Goal: Transaction & Acquisition: Purchase product/service

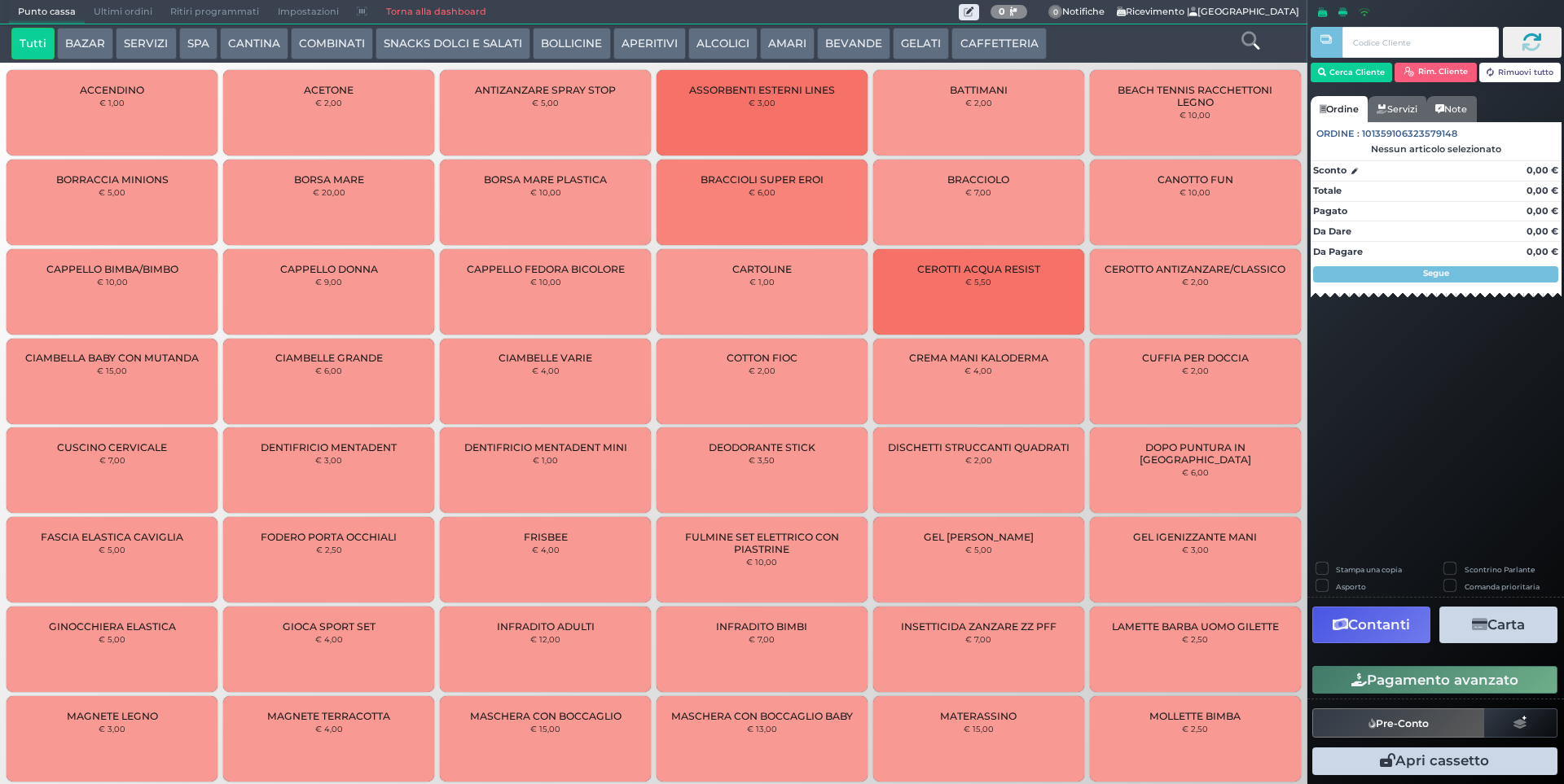
click at [1250, 43] on icon at bounding box center [1250, 41] width 18 height 18
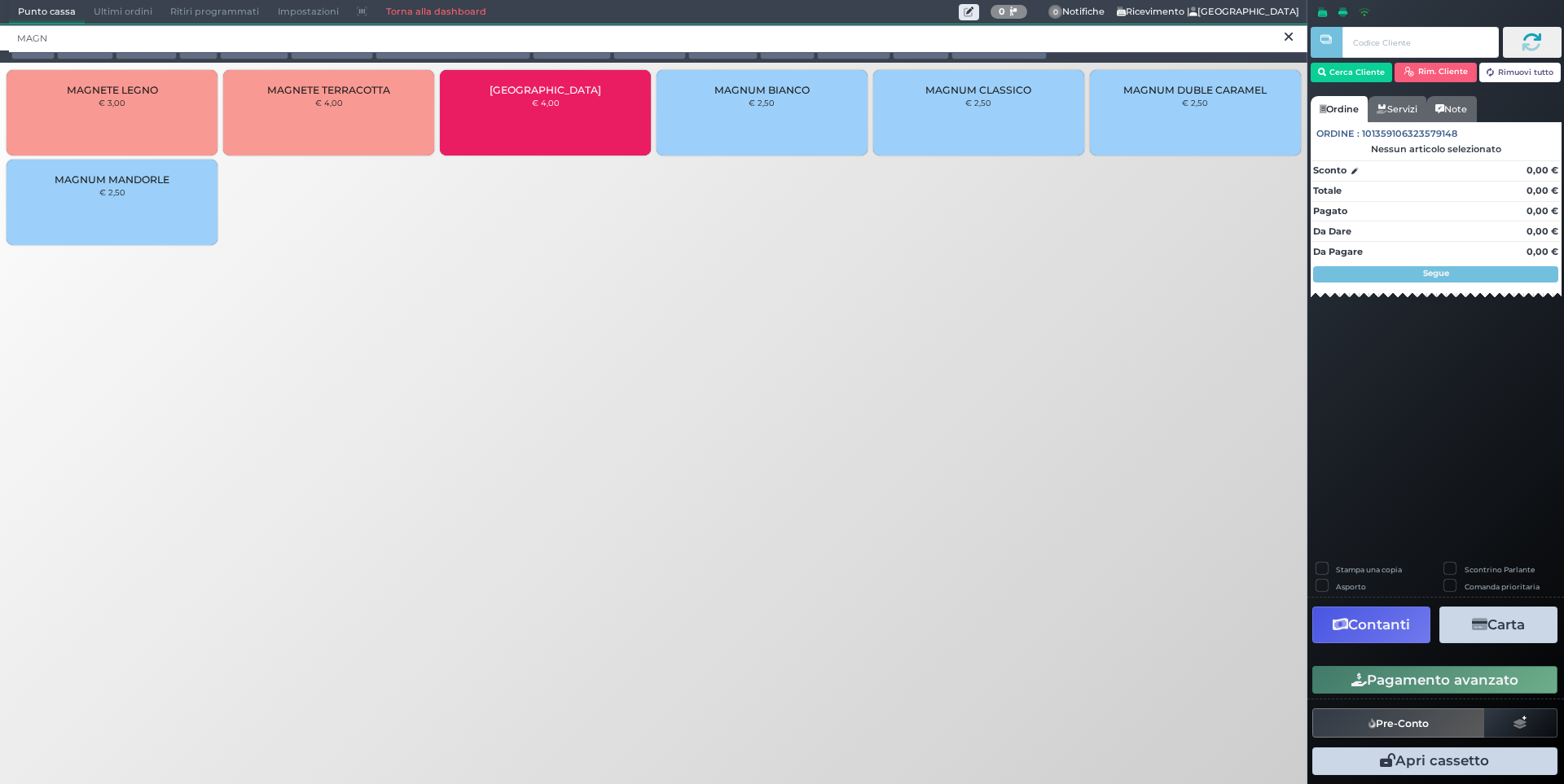
type input "MAGN"
click at [333, 107] on small "€ 4,00" at bounding box center [329, 102] width 28 height 10
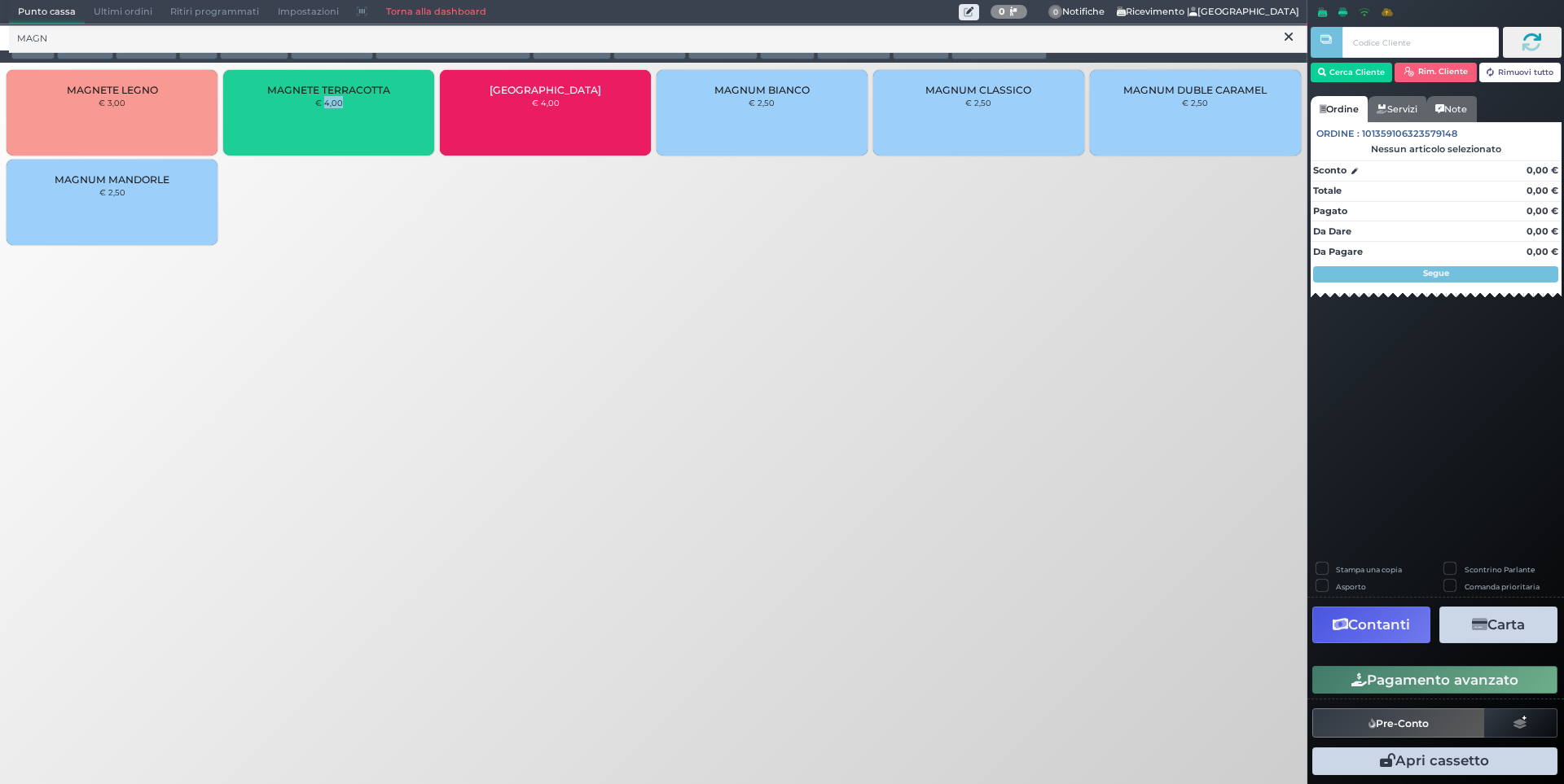
click at [333, 107] on small "€ 4,00" at bounding box center [329, 102] width 28 height 10
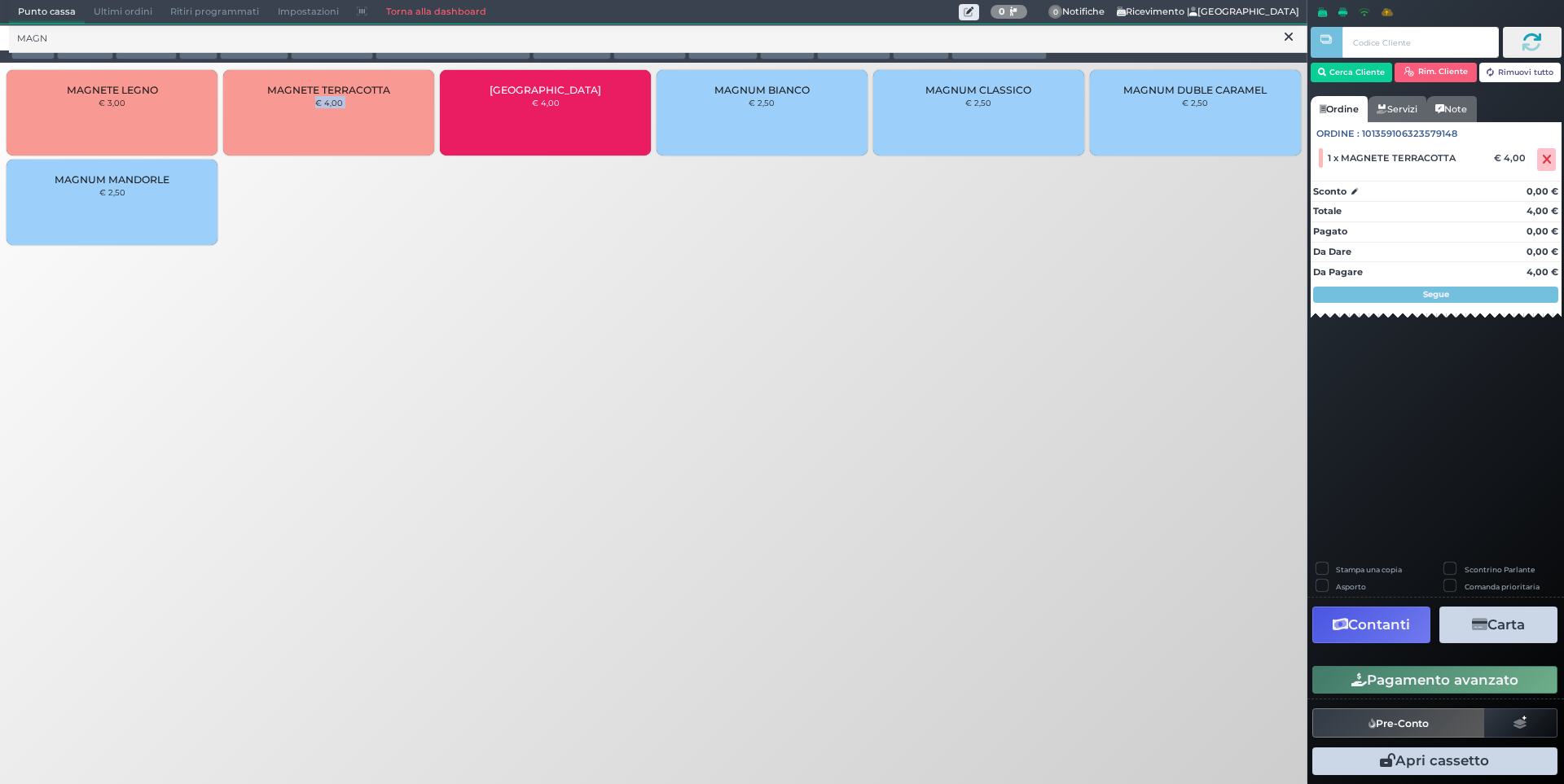
click at [333, 107] on small "€ 4,00" at bounding box center [329, 102] width 28 height 10
click at [1461, 681] on button "Pagamento avanzato" at bounding box center [1434, 680] width 245 height 28
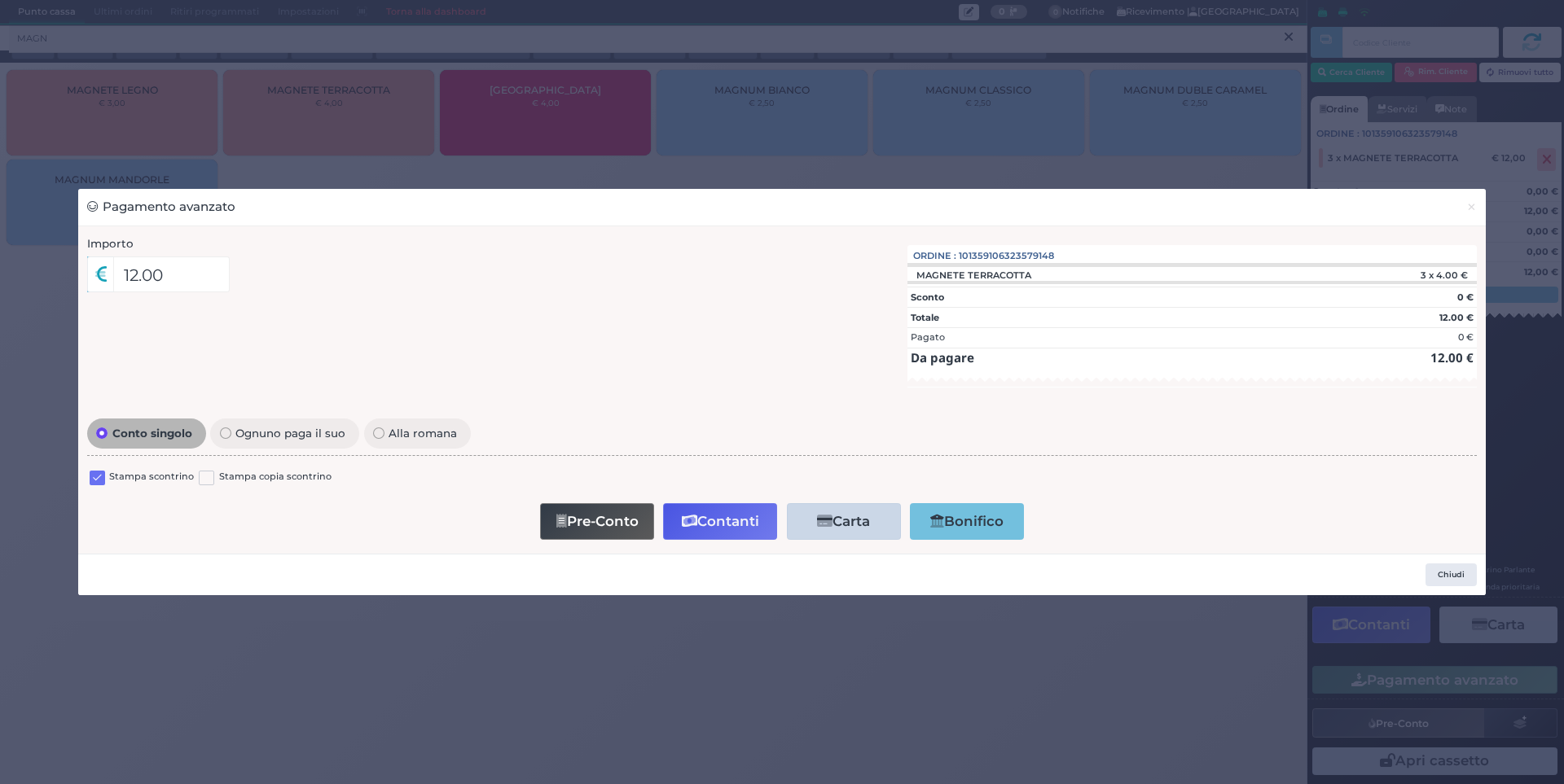
click at [92, 479] on label at bounding box center [97, 478] width 15 height 15
click at [0, 0] on input "checkbox" at bounding box center [0, 0] width 0 height 0
click at [702, 522] on button "Contanti" at bounding box center [720, 521] width 114 height 36
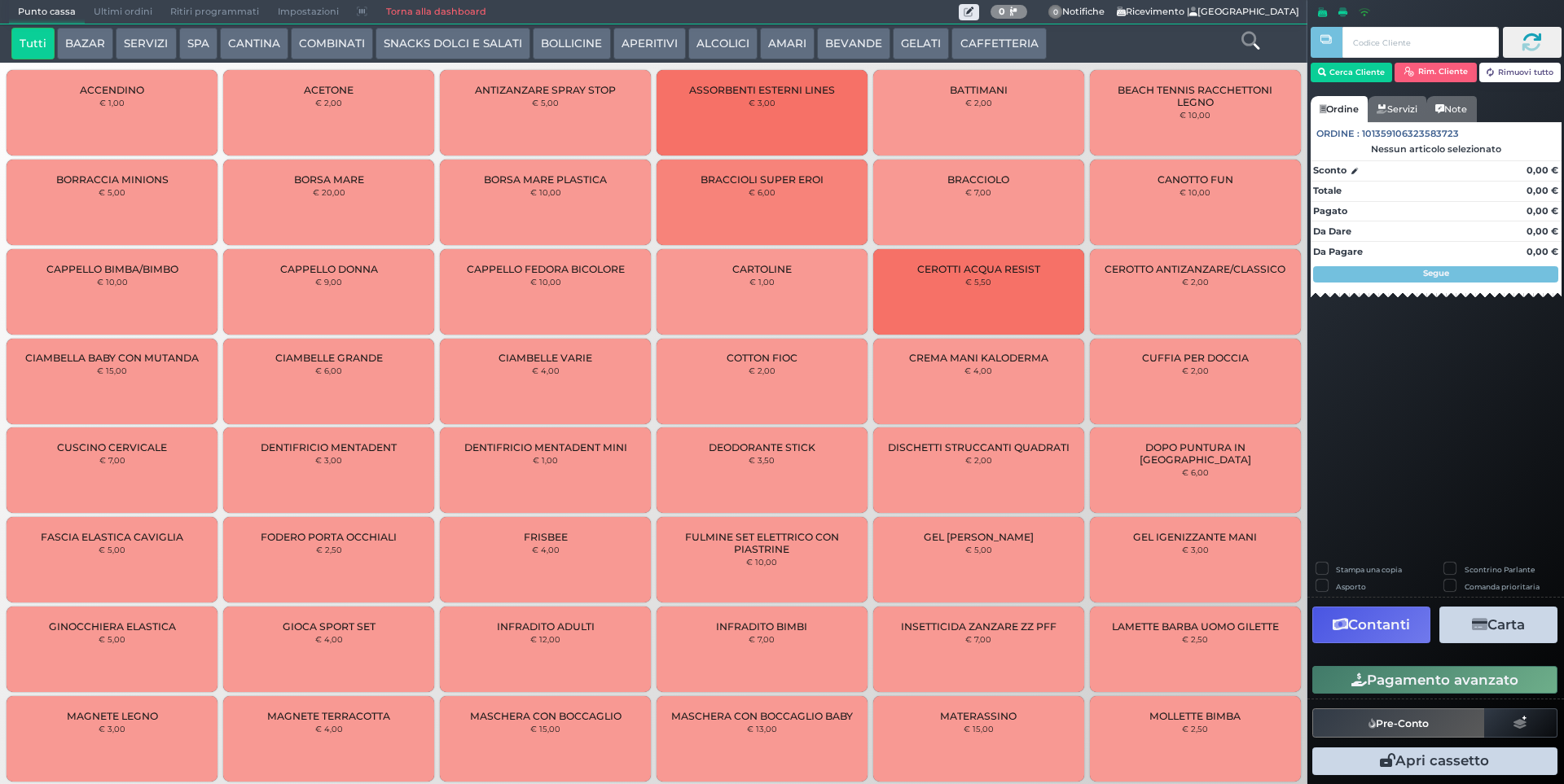
click at [113, 11] on span "Ultimi ordini" at bounding box center [122, 12] width 76 height 23
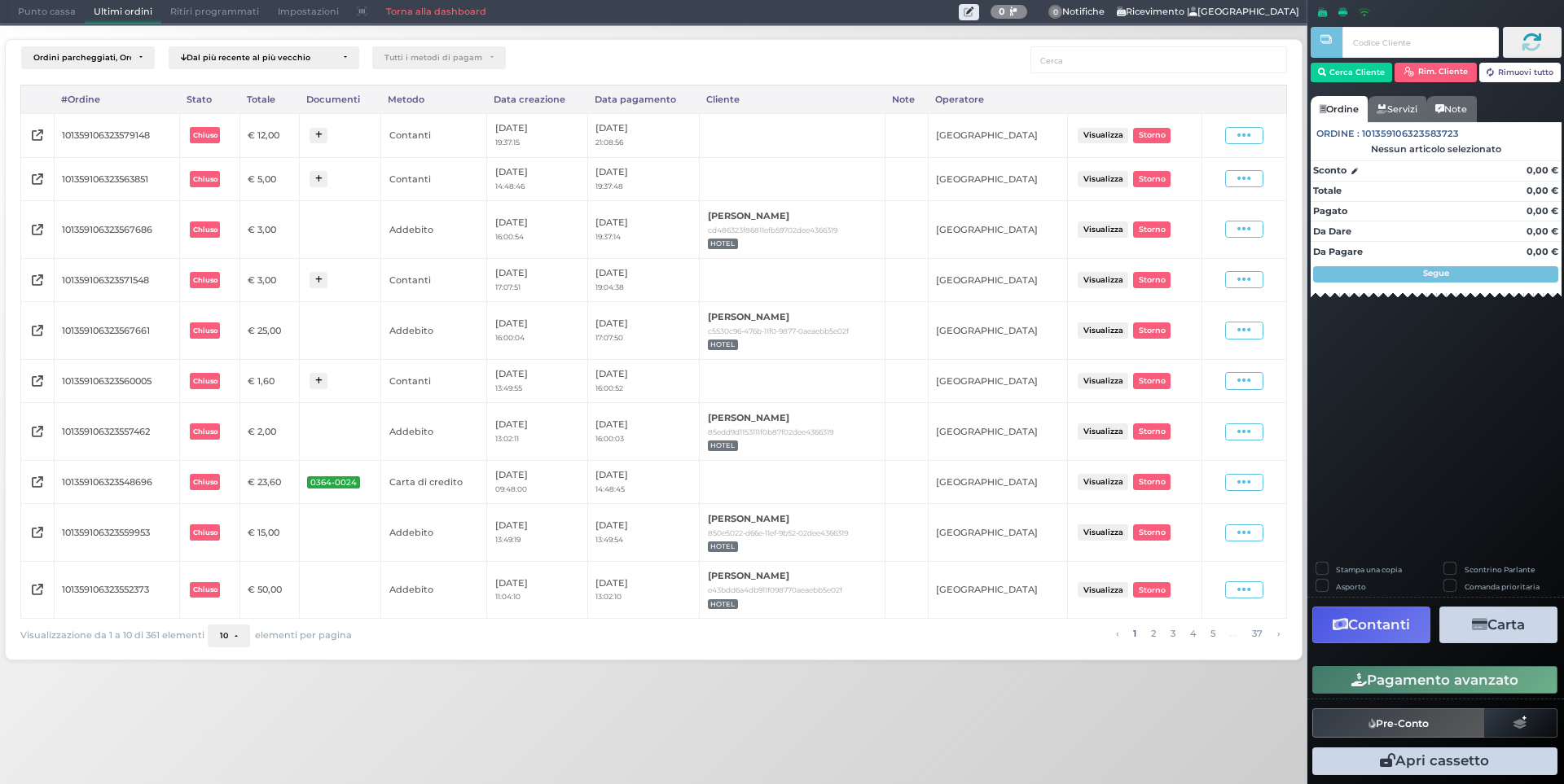
click at [53, 13] on span "Punto cassa" at bounding box center [47, 12] width 76 height 23
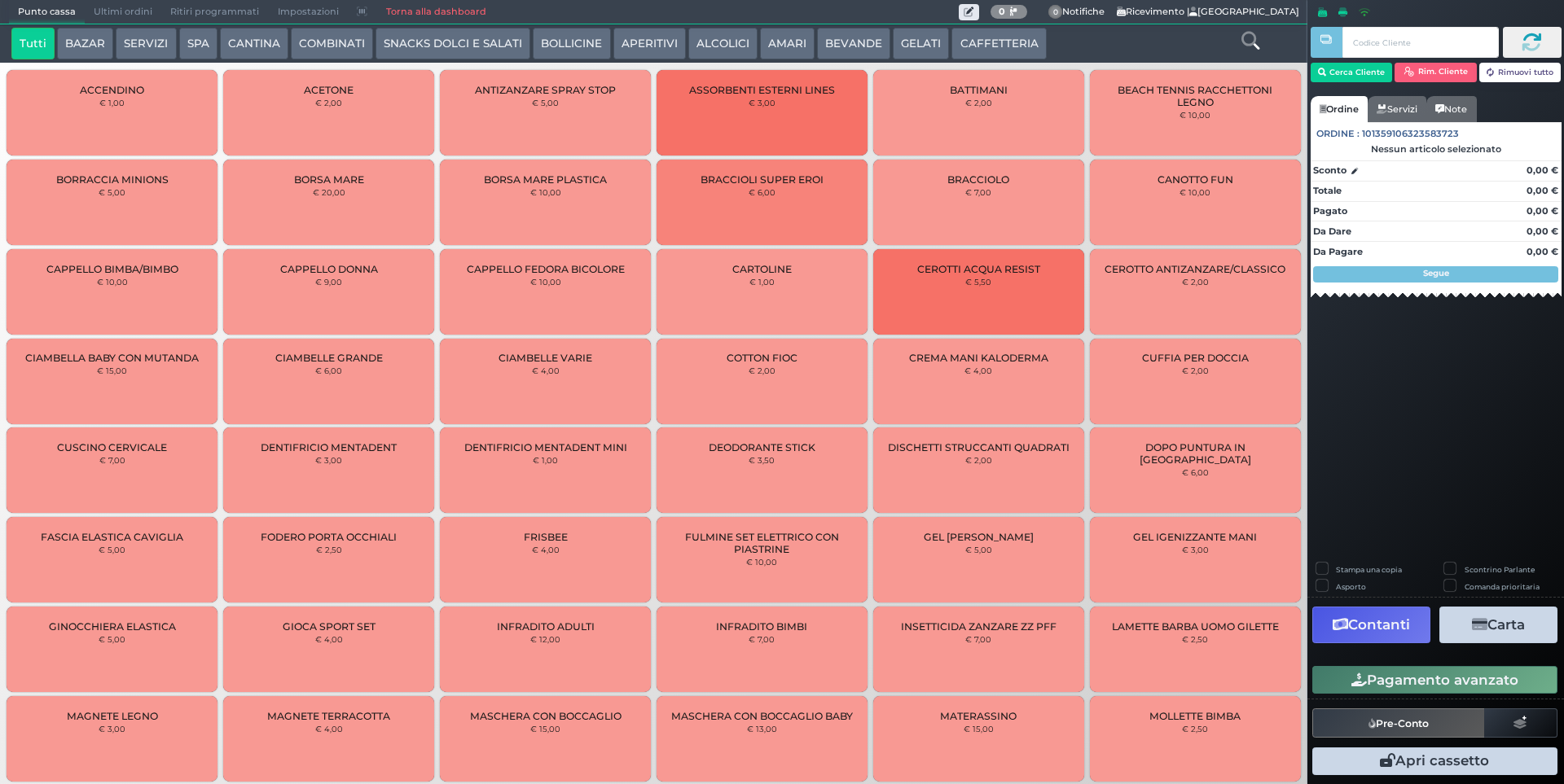
click at [112, 5] on span "Ultimi ordini" at bounding box center [122, 12] width 76 height 23
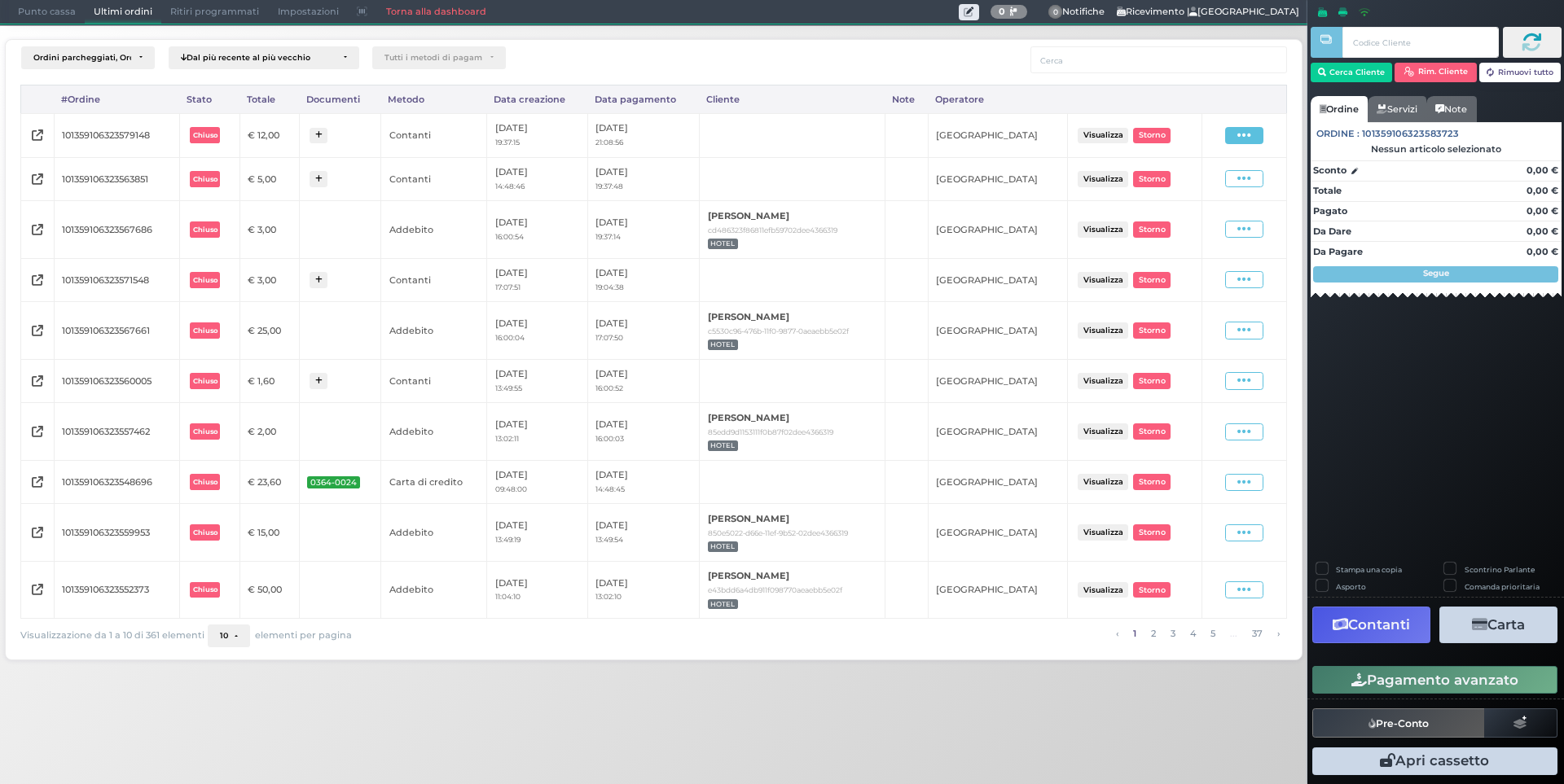
click at [1239, 134] on icon at bounding box center [1244, 135] width 14 height 15
click at [1220, 187] on span "Ristampa Pre-Conto" at bounding box center [1208, 182] width 67 height 28
click at [60, 9] on span "Punto cassa" at bounding box center [47, 12] width 76 height 23
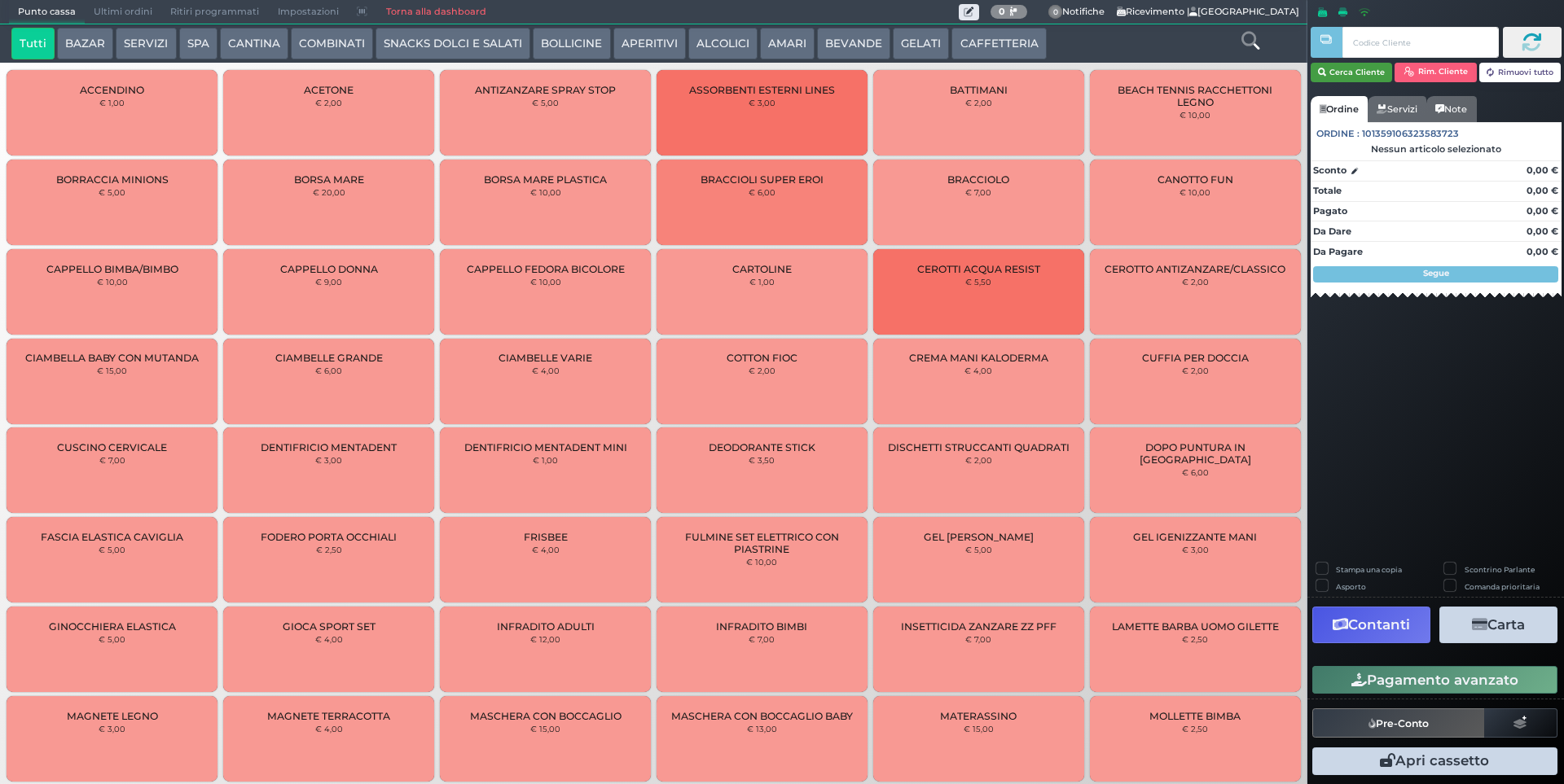
click at [1359, 77] on button "Cerca Cliente" at bounding box center [1351, 73] width 83 height 20
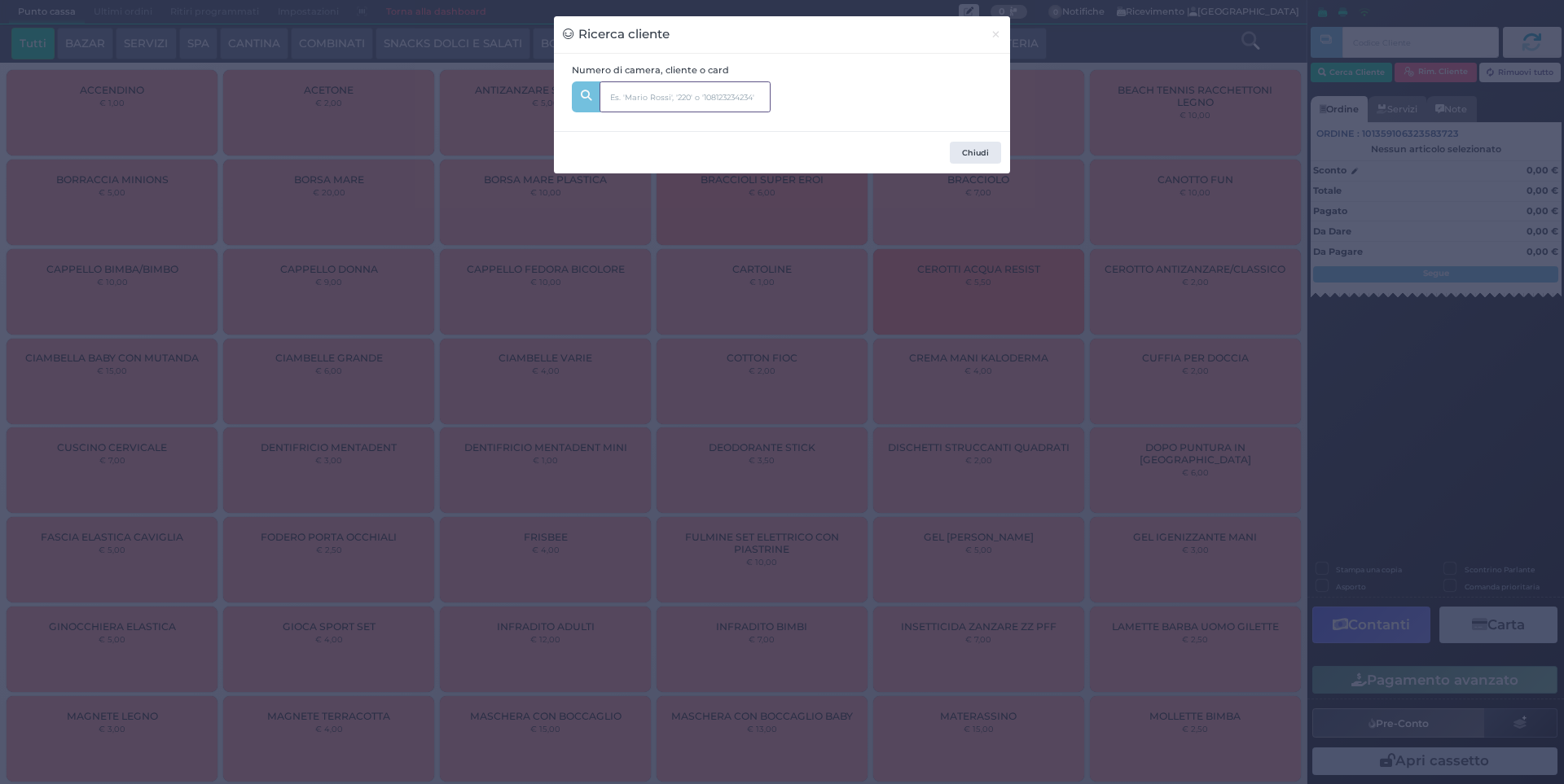
click at [691, 105] on input "text" at bounding box center [685, 97] width 171 height 31
type input "231"
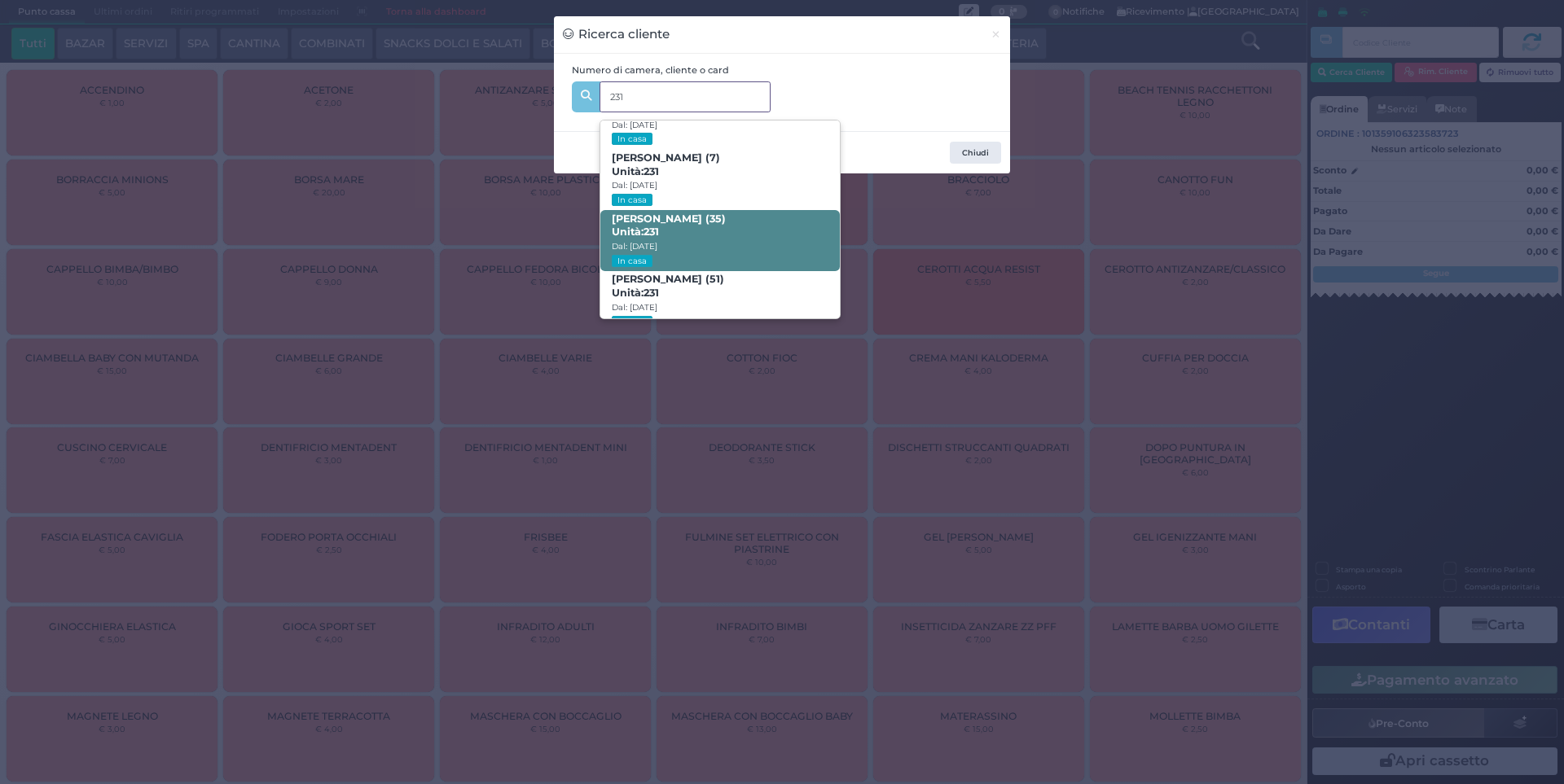
scroll to position [77, 0]
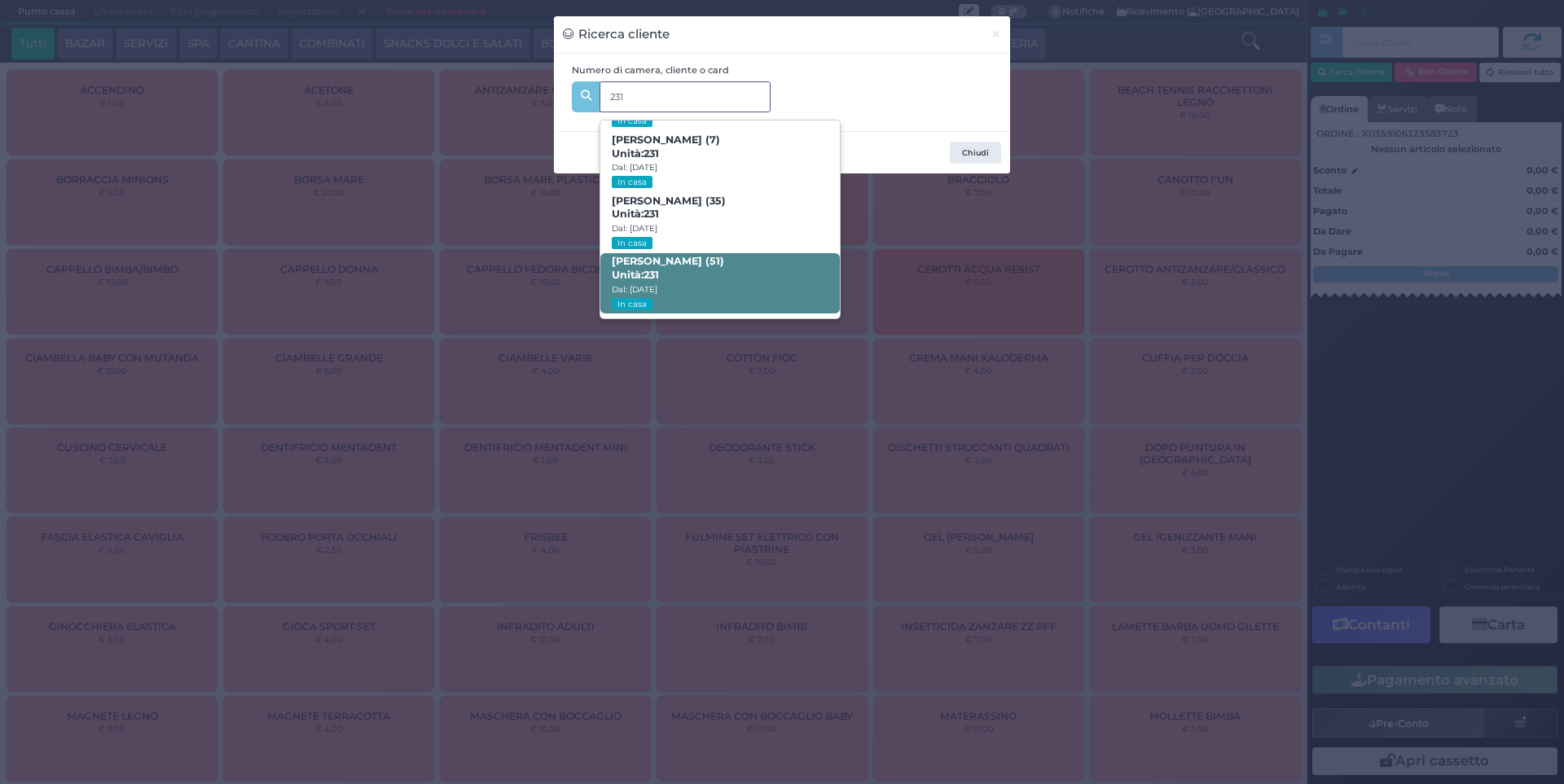
click at [743, 261] on span "Maurizio Cimmino (51) Unità: 231 Dal: 17/08/2025 In casa" at bounding box center [719, 283] width 238 height 61
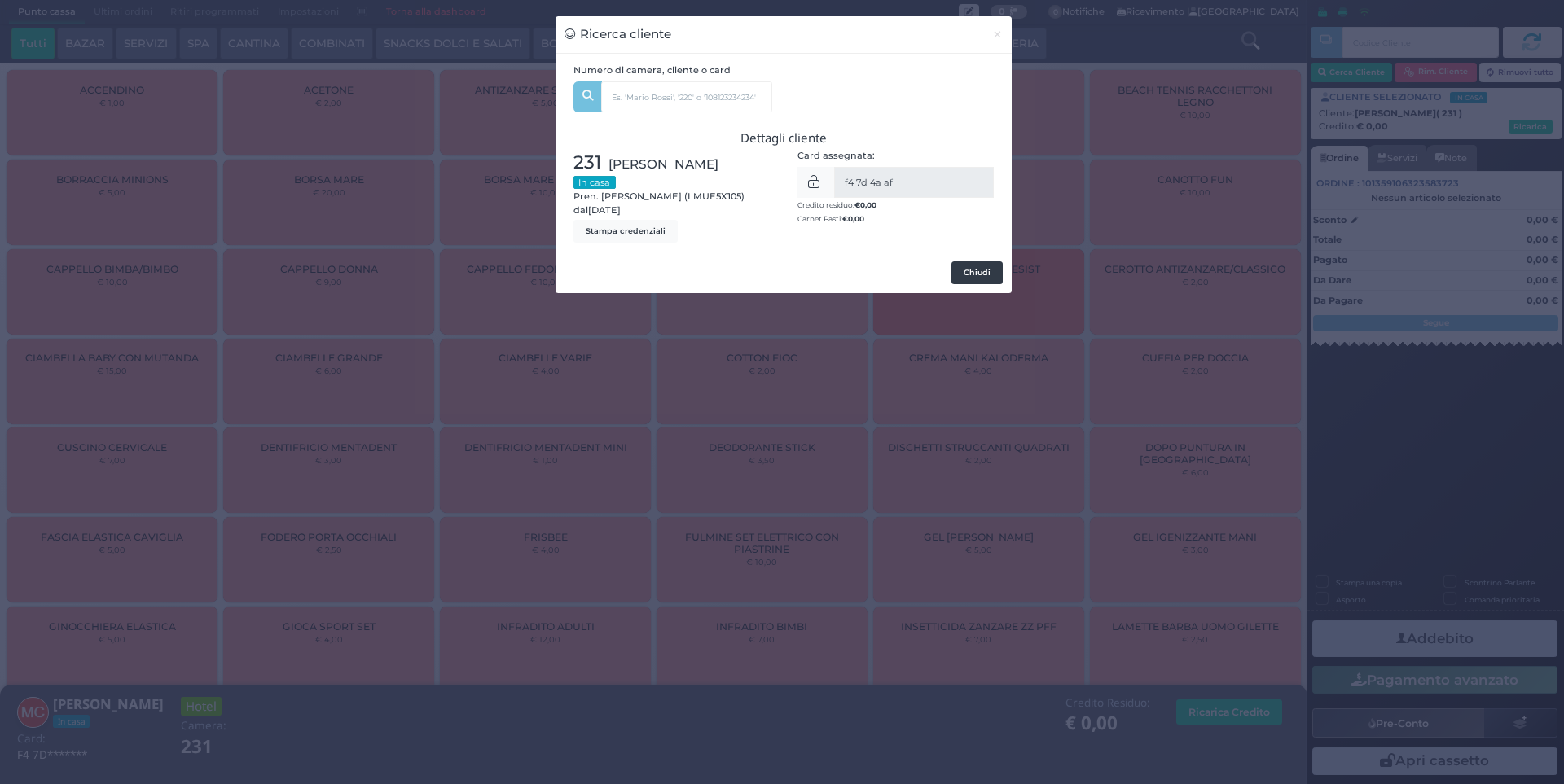
click at [978, 275] on button "Chiudi" at bounding box center [976, 272] width 52 height 23
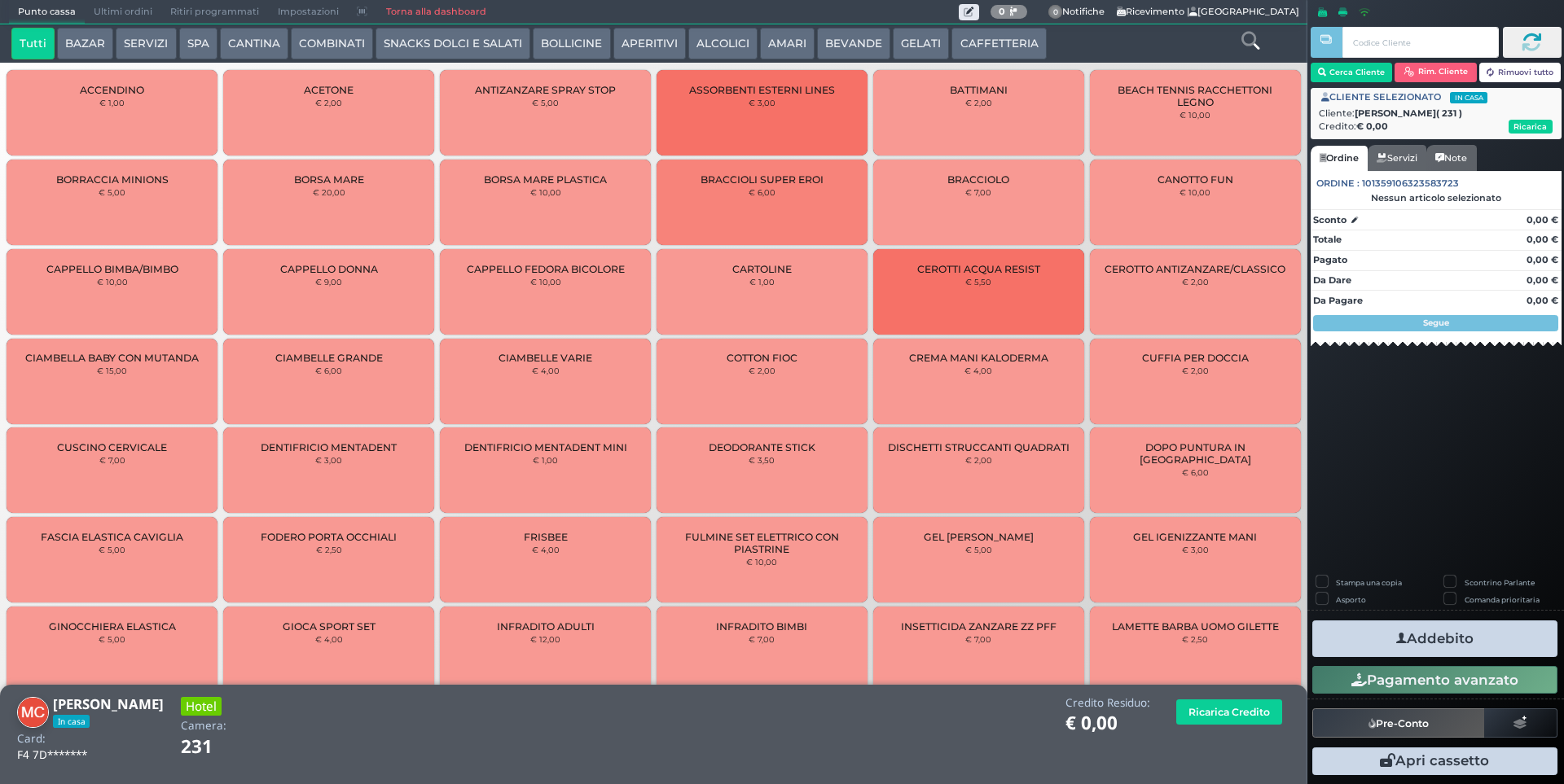
click at [154, 44] on button "SERVIZI" at bounding box center [146, 44] width 60 height 33
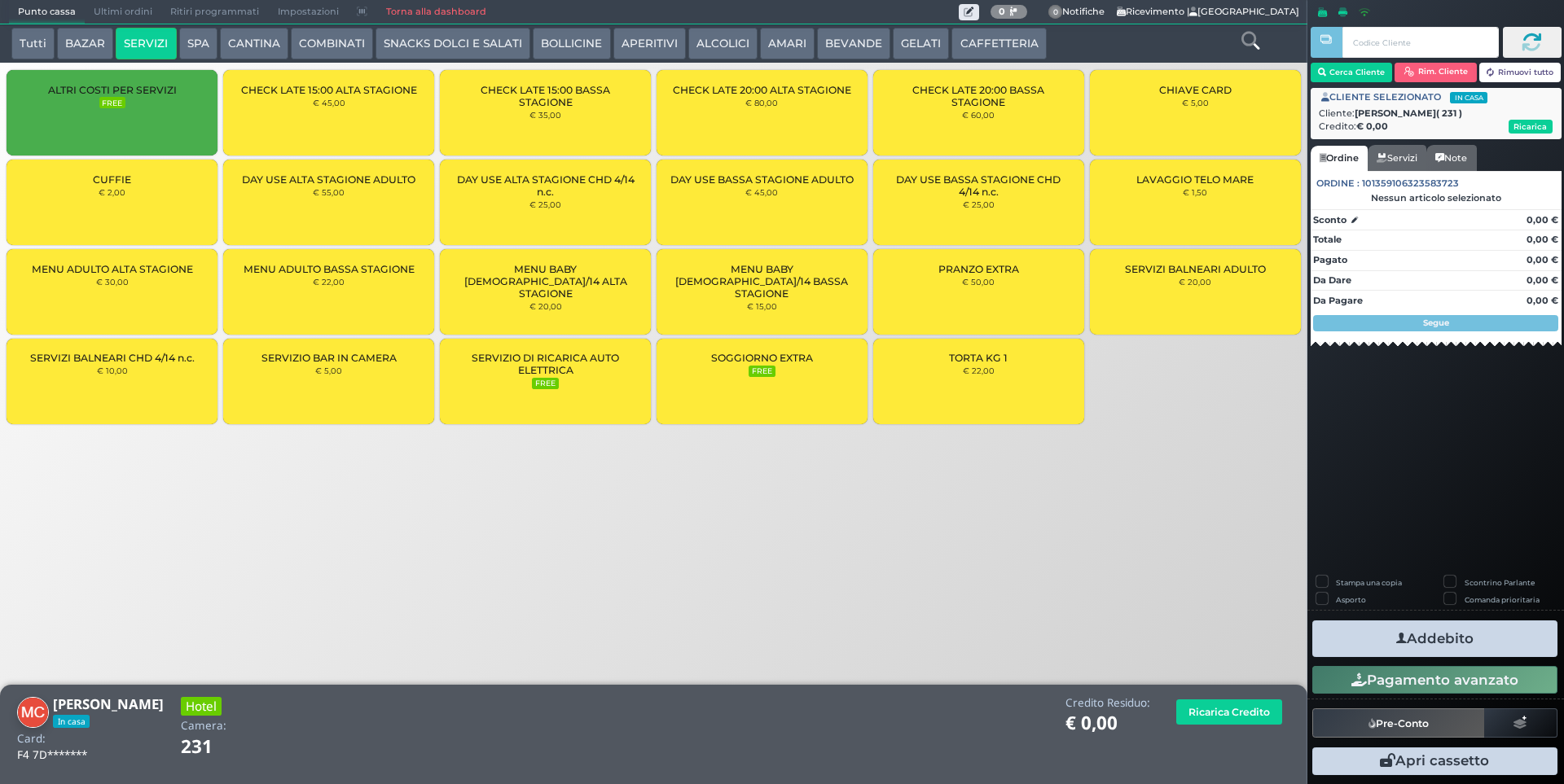
click at [127, 286] on small "€ 30,00" at bounding box center [112, 281] width 33 height 10
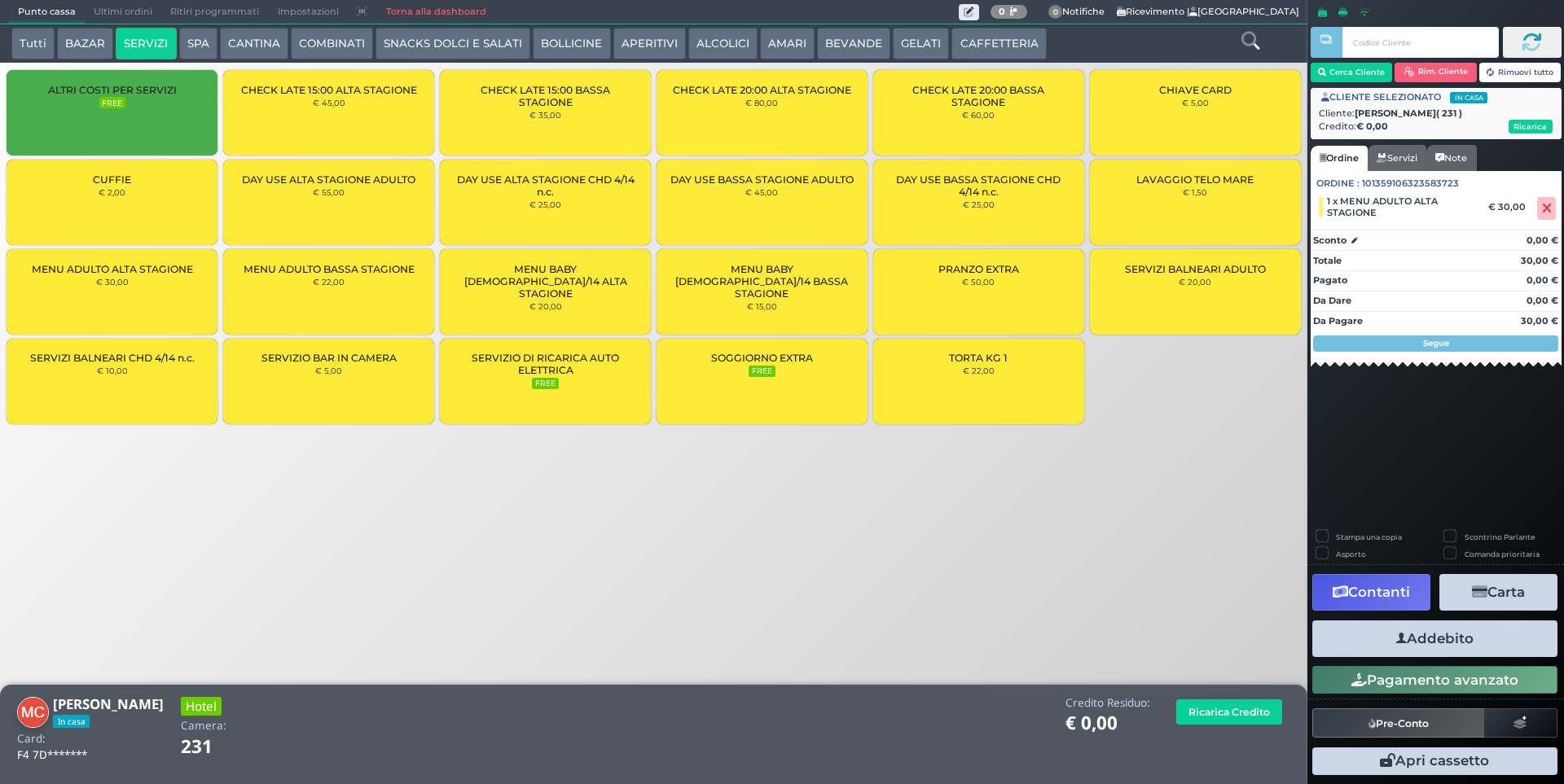
click at [1397, 638] on icon "button" at bounding box center [1402, 638] width 11 height 17
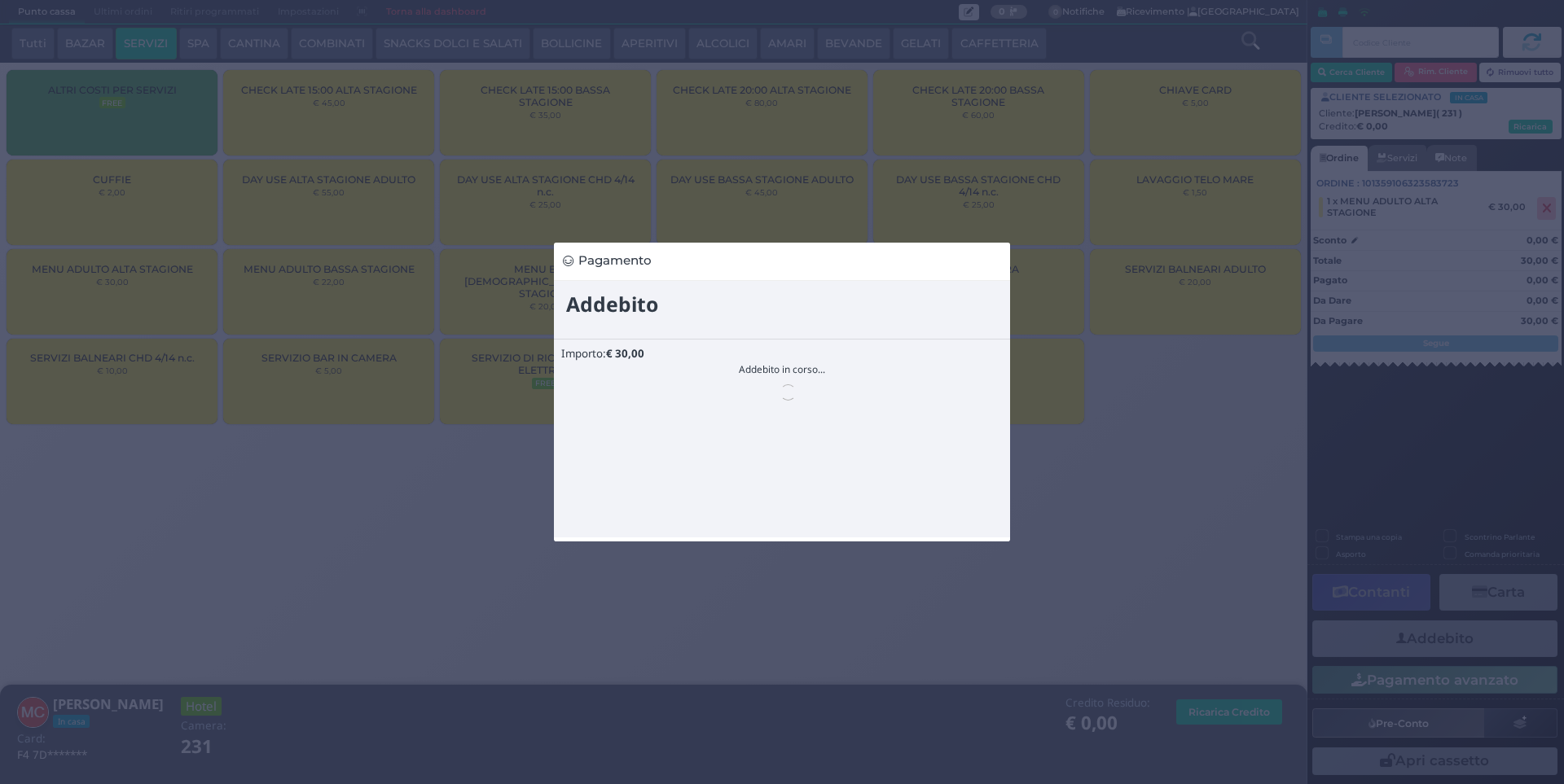
scroll to position [0, 0]
